Goal: Book appointment/travel/reservation

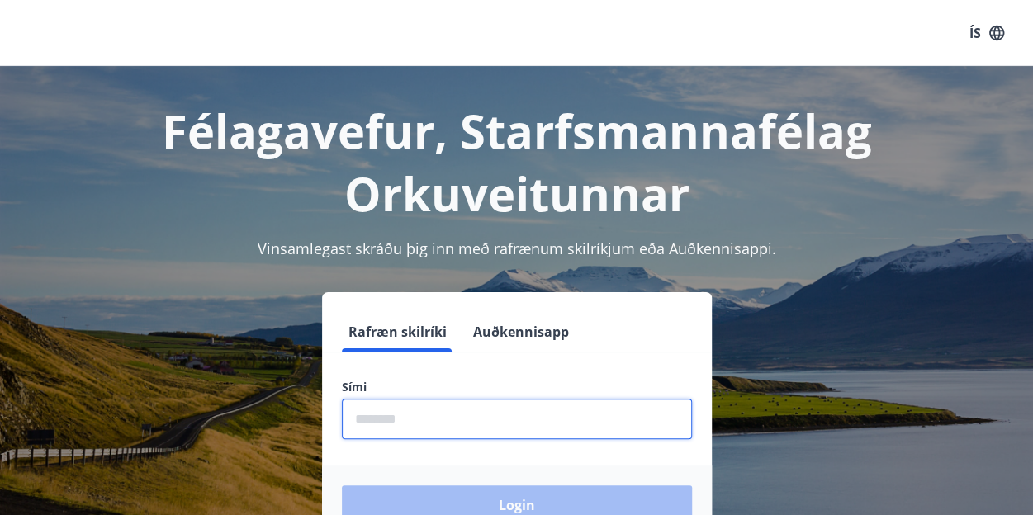
click at [598, 420] on input "phone" at bounding box center [517, 419] width 350 height 40
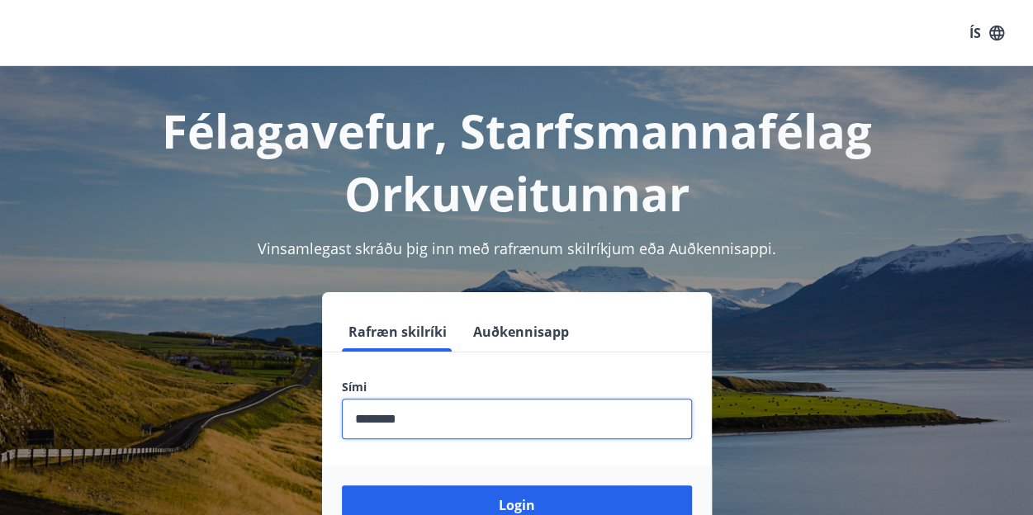
type input "********"
click at [342, 486] on button "Login" at bounding box center [517, 506] width 350 height 40
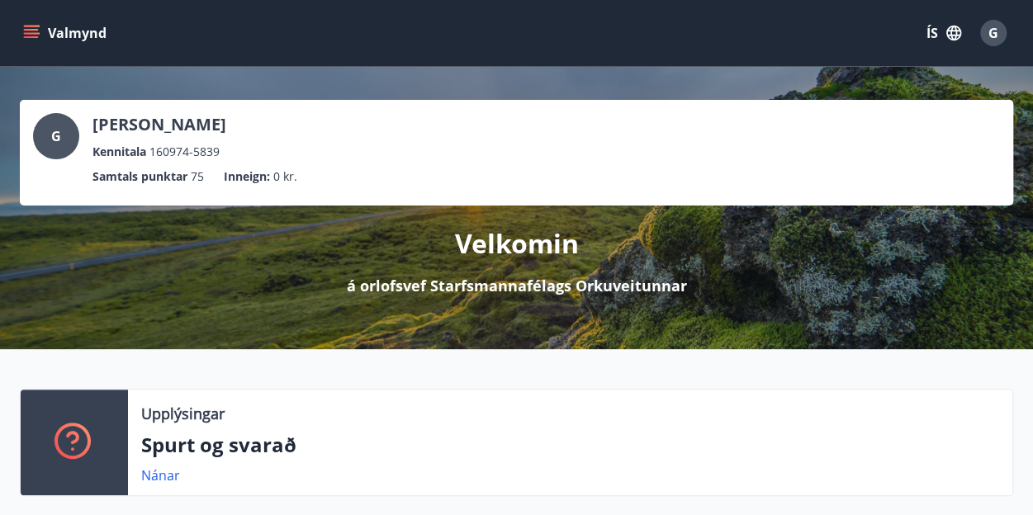
click at [46, 40] on button "Valmynd" at bounding box center [66, 33] width 93 height 30
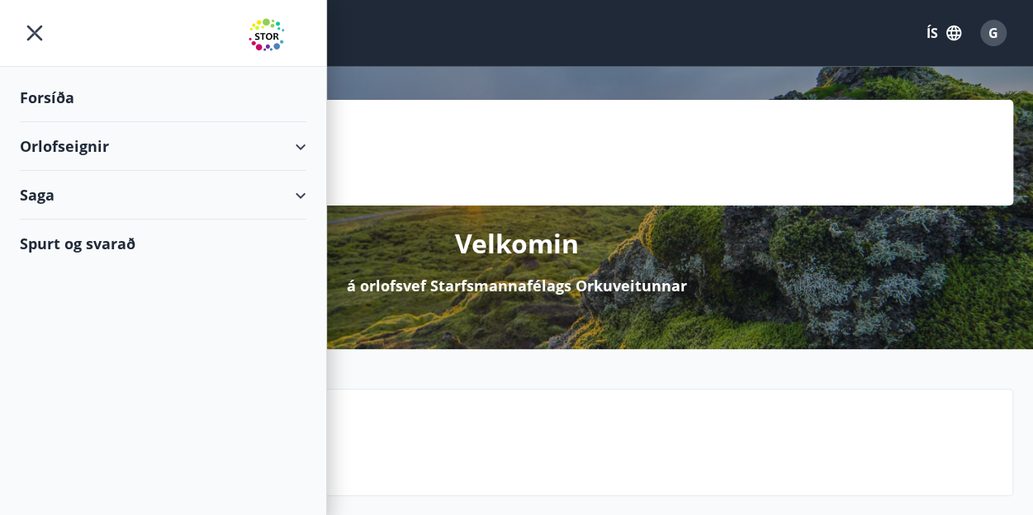
click at [102, 134] on div "Orlofseignir" at bounding box center [163, 146] width 287 height 49
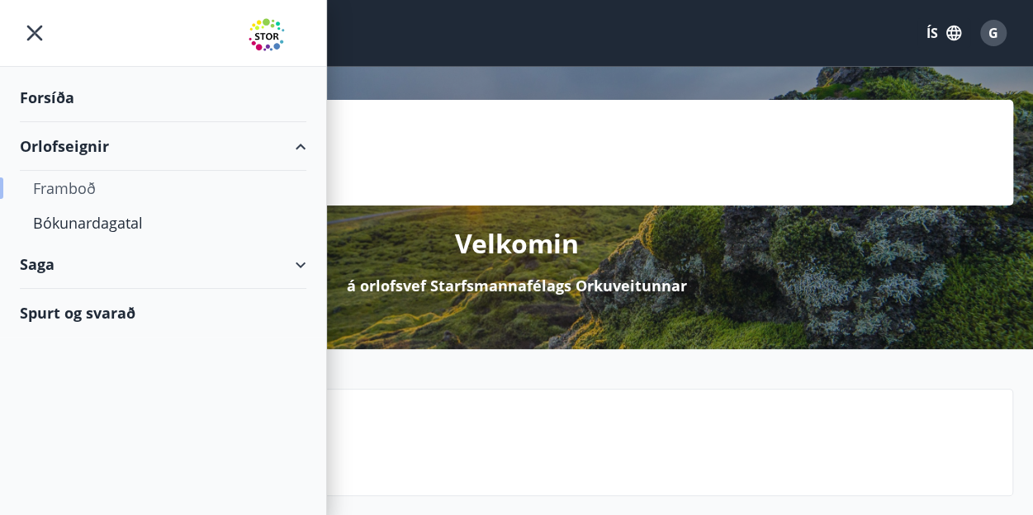
click at [82, 195] on div "Framboð" at bounding box center [163, 188] width 260 height 35
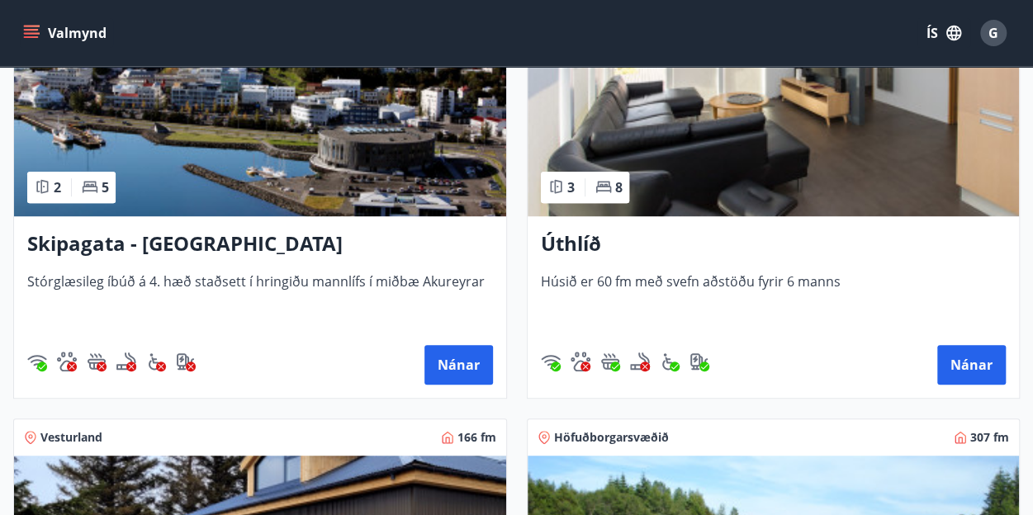
scroll to position [396, 0]
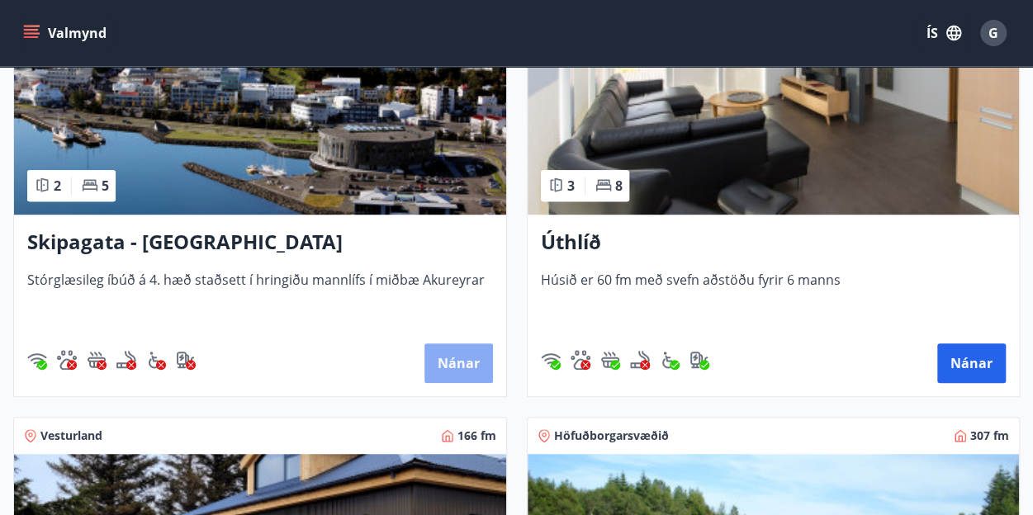
click at [430, 348] on button "Nánar" at bounding box center [458, 364] width 69 height 40
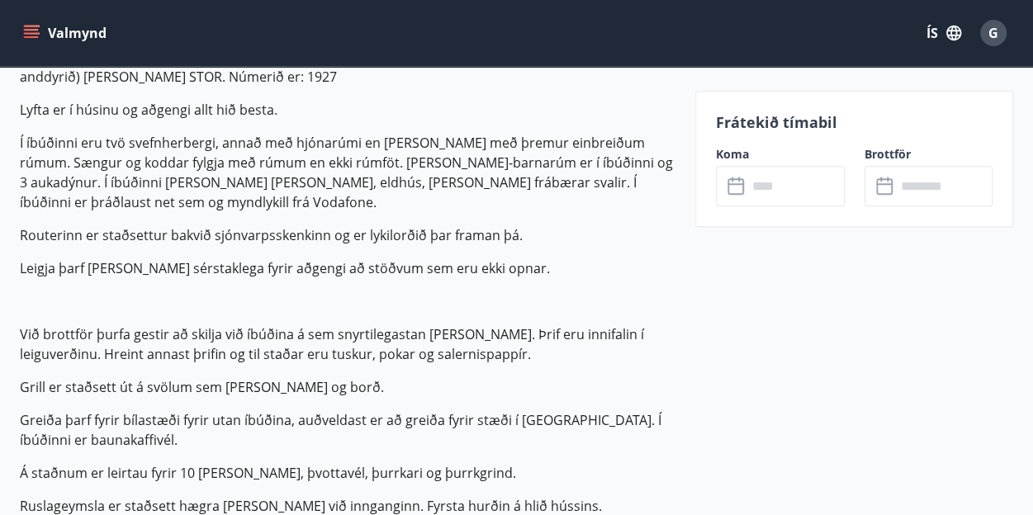
scroll to position [595, 0]
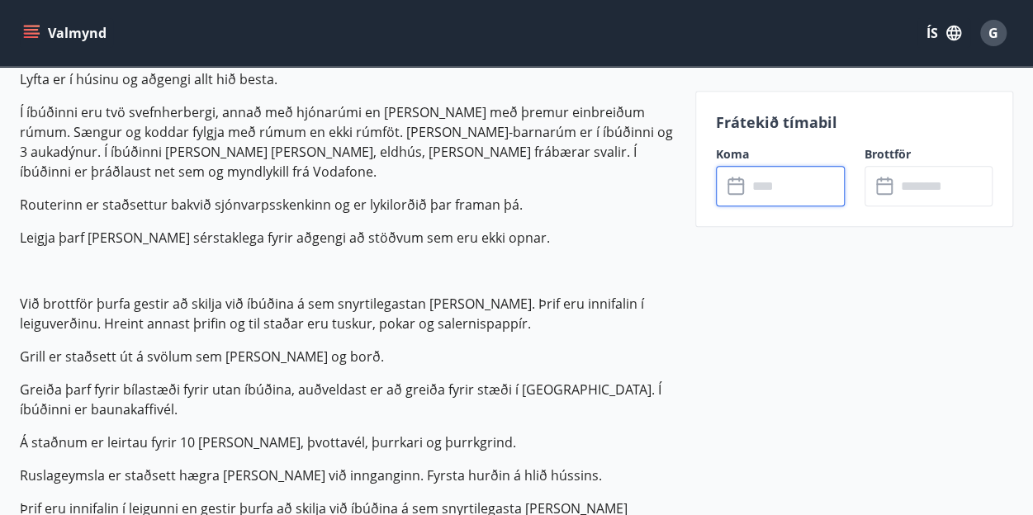
click at [775, 174] on input "text" at bounding box center [795, 186] width 97 height 40
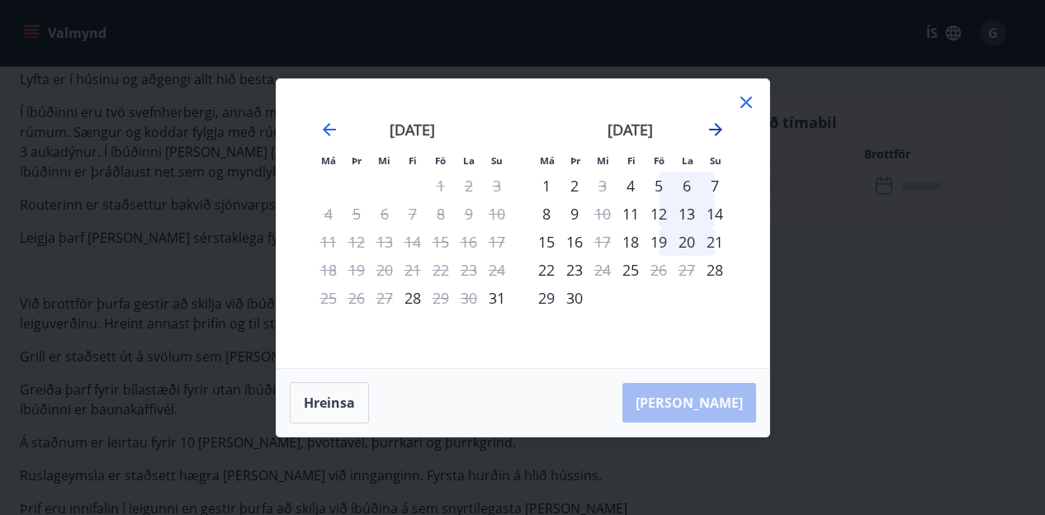
click at [713, 133] on icon "Move forward to switch to the next month." at bounding box center [716, 130] width 20 height 20
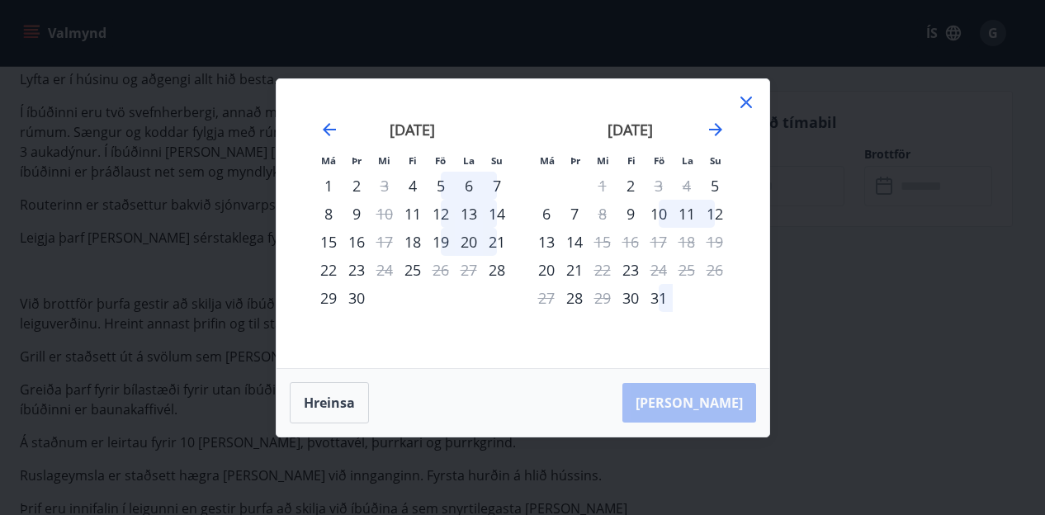
click at [712, 219] on div "12" at bounding box center [715, 214] width 28 height 28
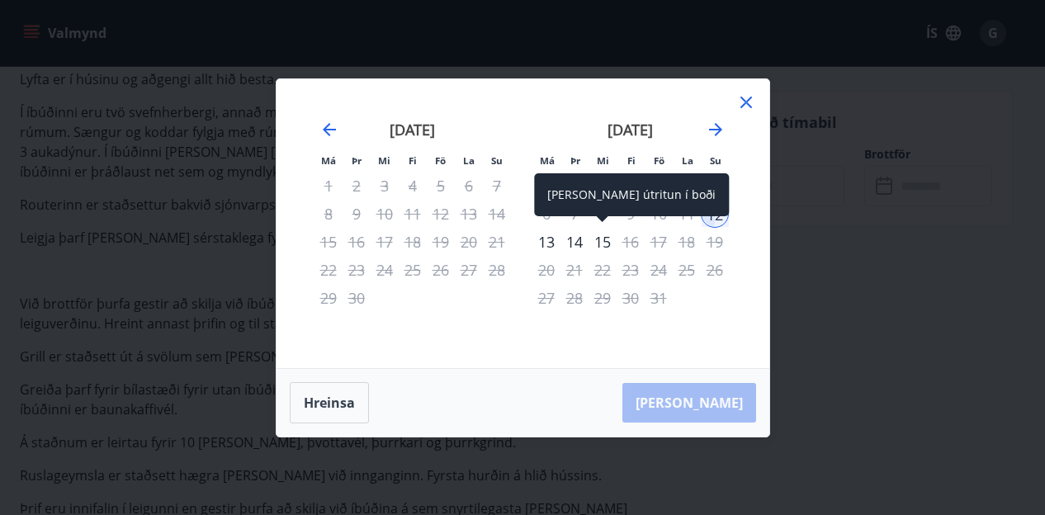
click at [597, 235] on div "15" at bounding box center [603, 242] width 28 height 28
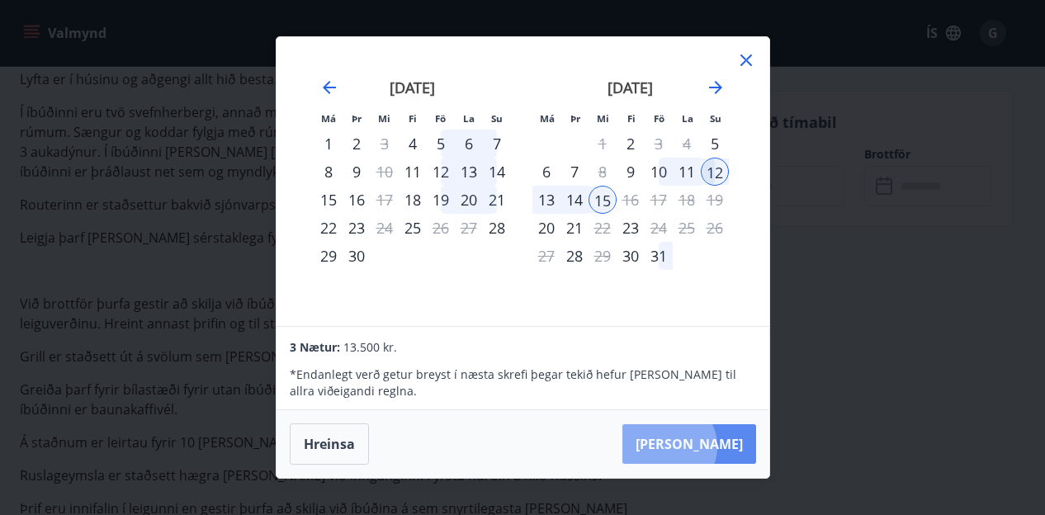
click at [719, 447] on button "Taka Frá" at bounding box center [690, 444] width 134 height 40
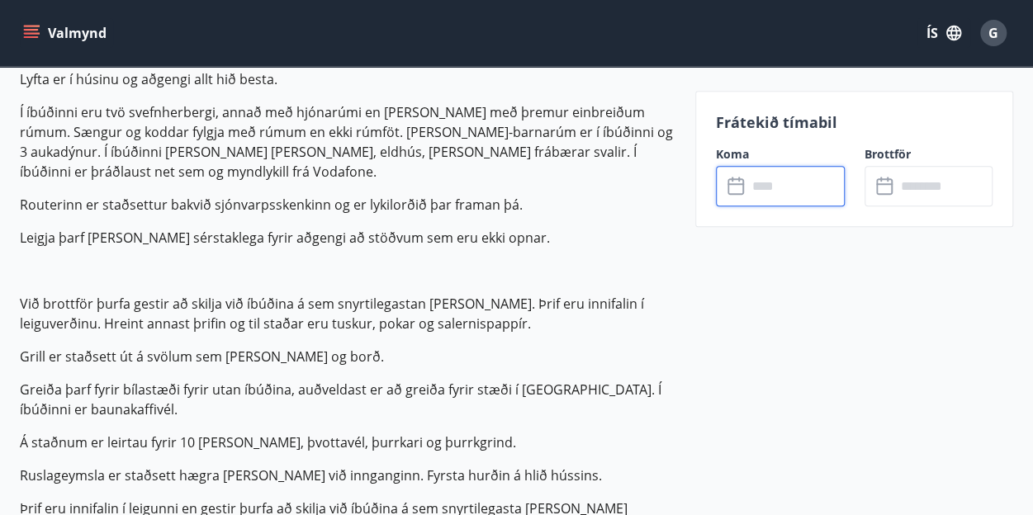
type input "******"
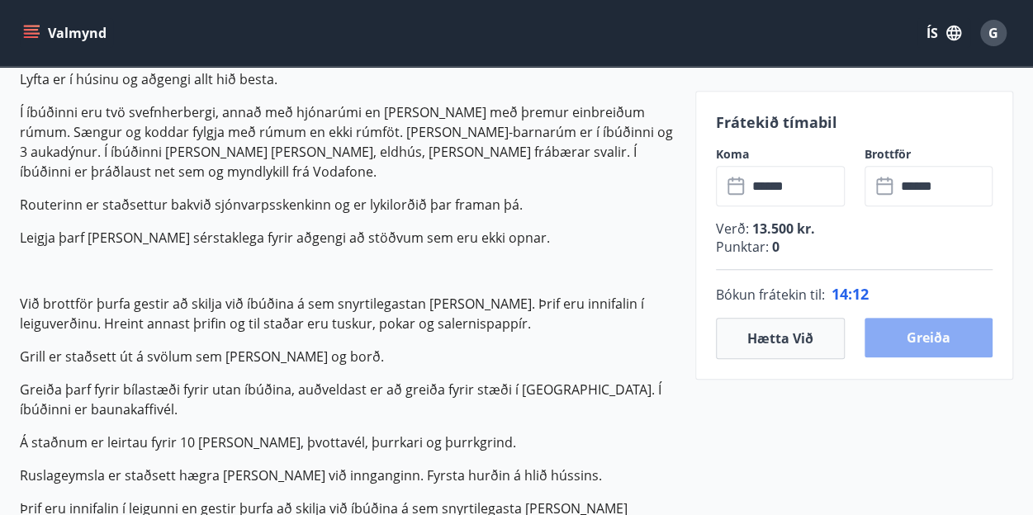
click at [951, 344] on button "Greiða" at bounding box center [929, 338] width 129 height 40
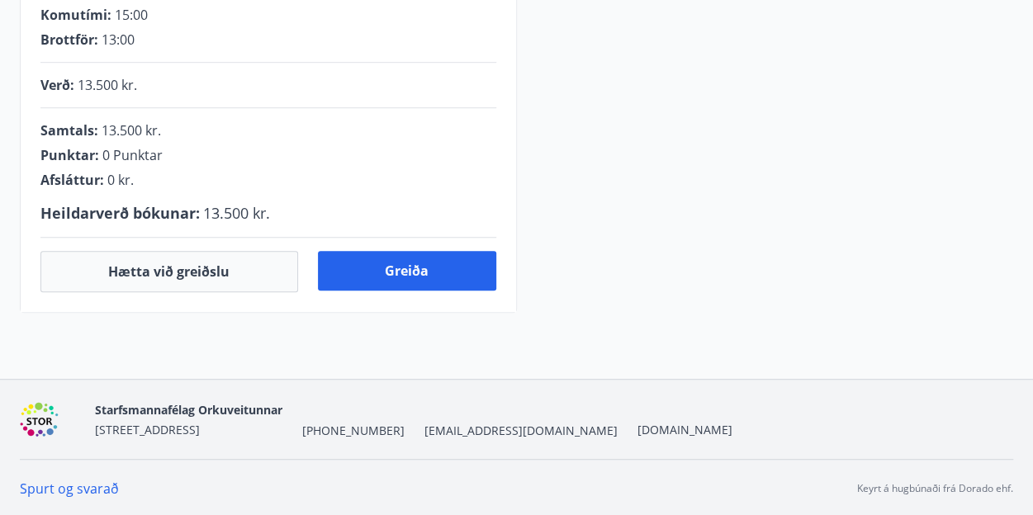
scroll to position [553, 0]
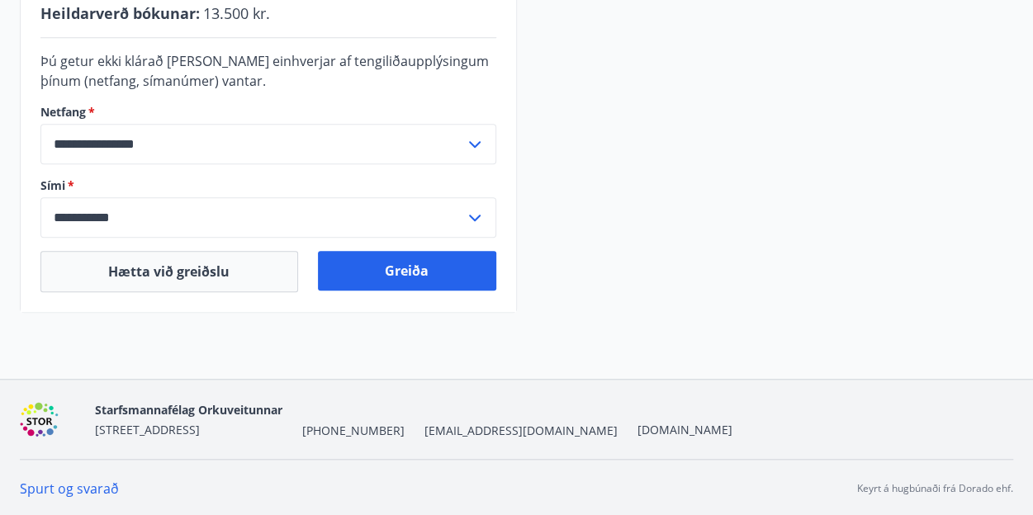
click at [474, 140] on icon at bounding box center [475, 145] width 20 height 20
click at [474, 141] on icon at bounding box center [475, 144] width 12 height 7
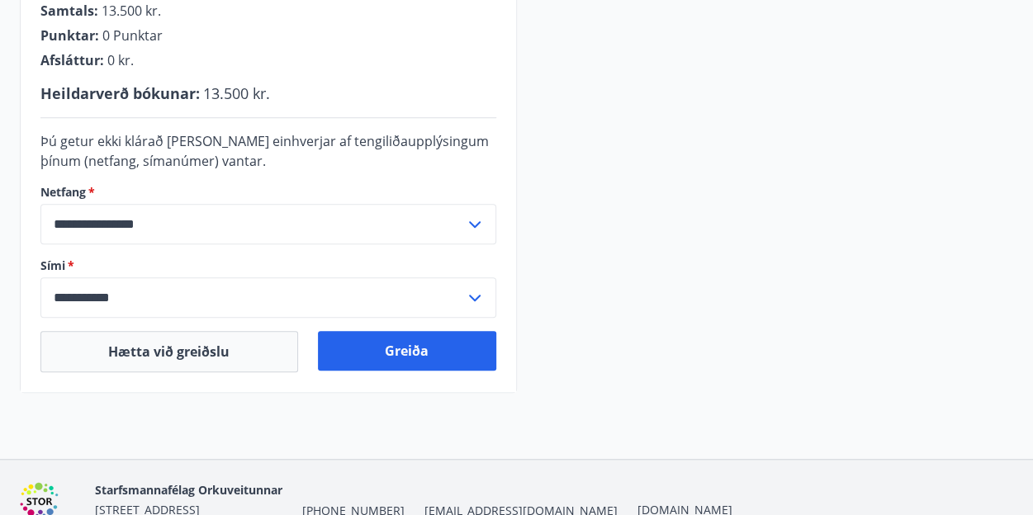
scroll to position [476, 0]
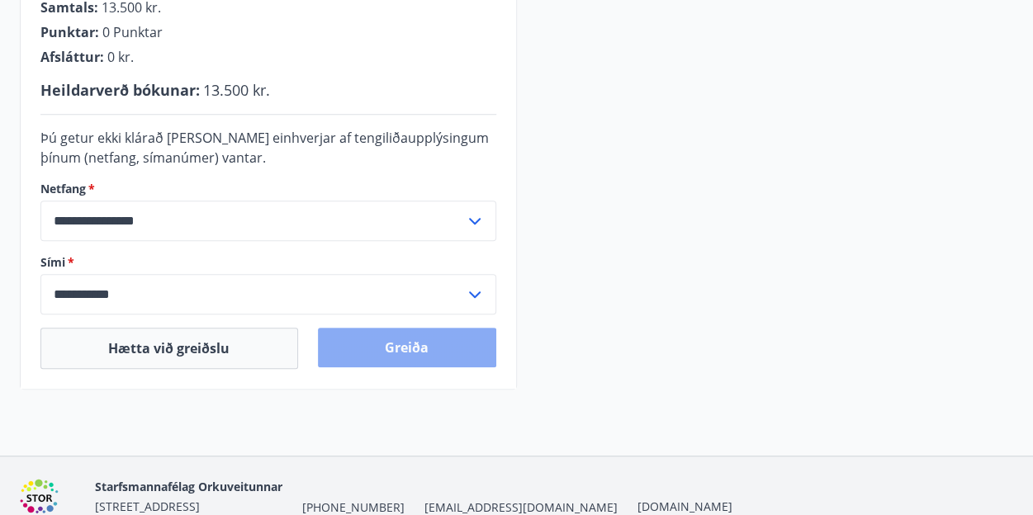
click at [459, 362] on button "Greiða" at bounding box center [407, 348] width 178 height 40
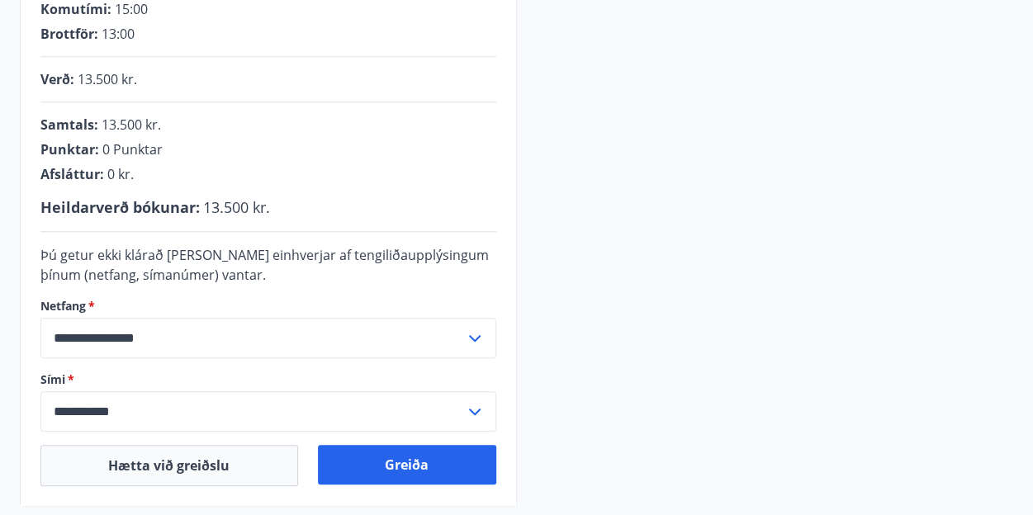
scroll to position [363, 0]
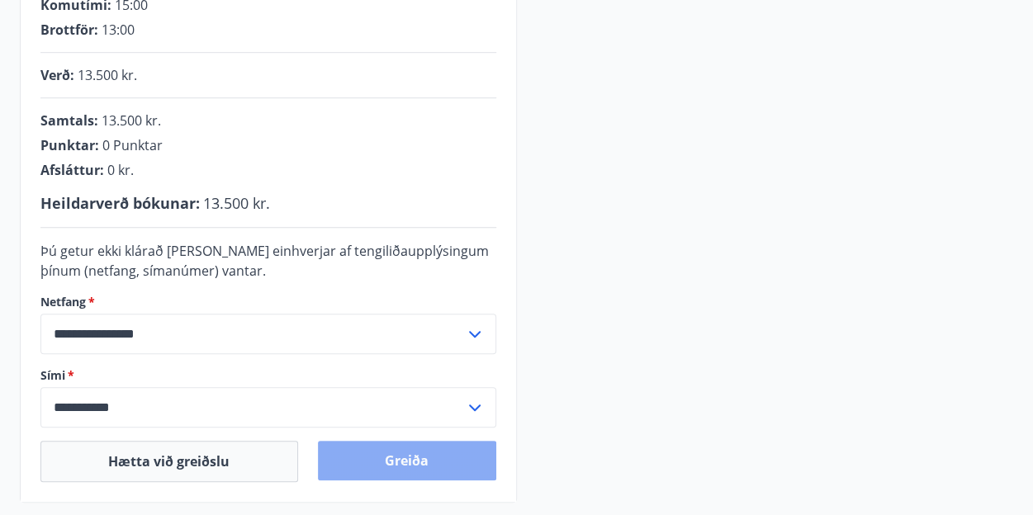
click at [459, 474] on button "Greiða" at bounding box center [407, 461] width 178 height 40
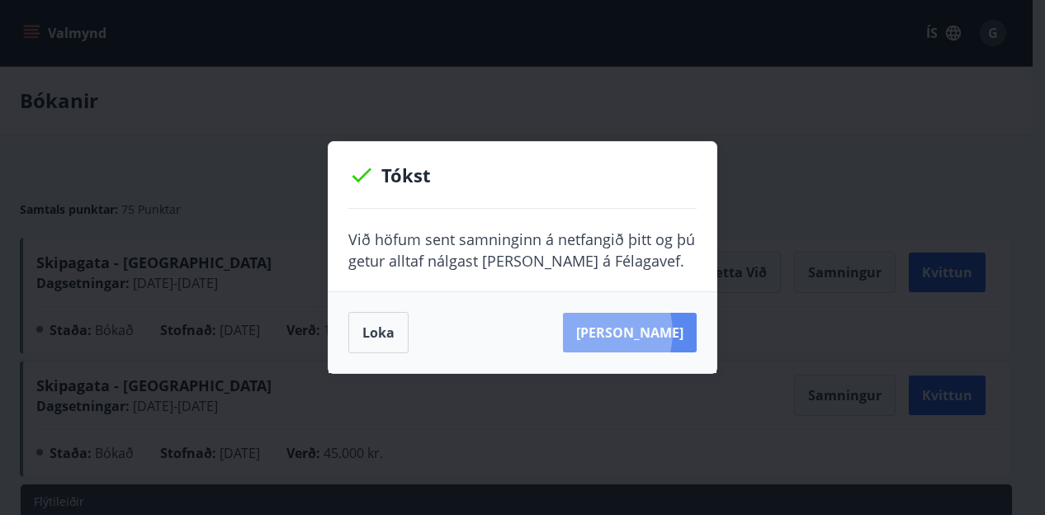
click at [619, 333] on button "[PERSON_NAME]" at bounding box center [630, 333] width 134 height 40
click at [641, 316] on button "[PERSON_NAME]" at bounding box center [630, 333] width 134 height 40
click at [354, 341] on button "Loka" at bounding box center [378, 332] width 60 height 41
